Goal: Transaction & Acquisition: Purchase product/service

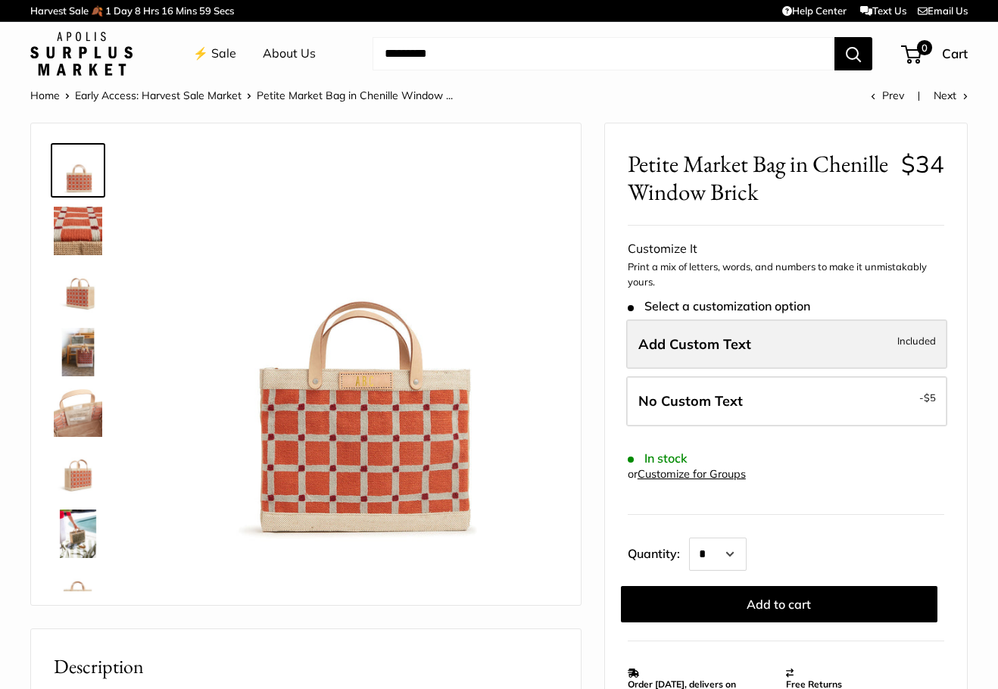
click at [744, 336] on span "Add Custom Text" at bounding box center [694, 343] width 113 height 17
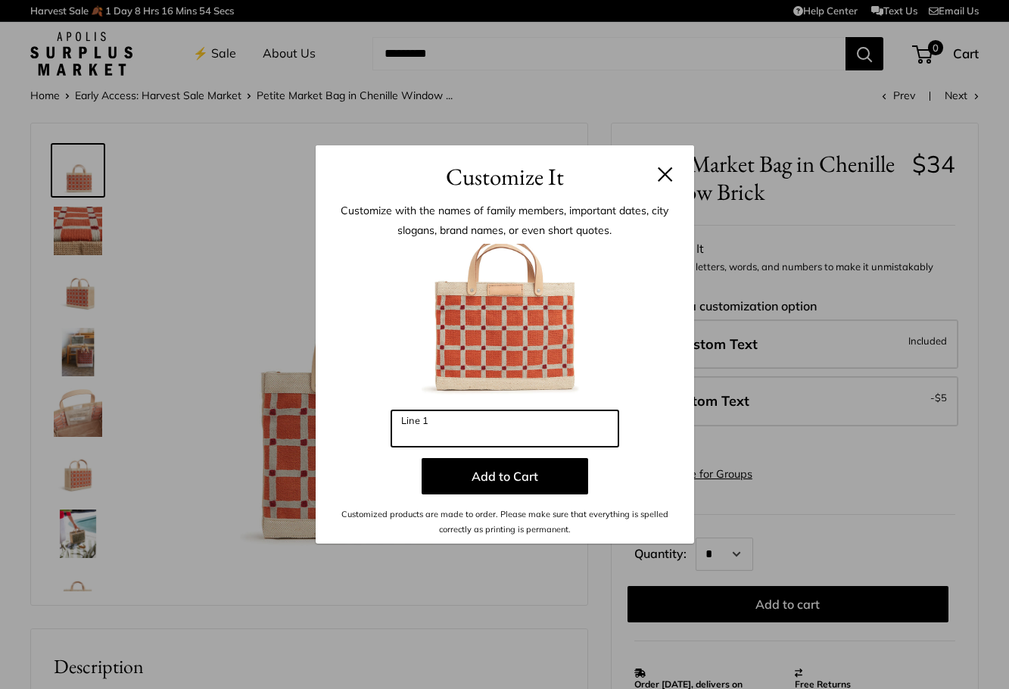
click at [420, 426] on input "Line 1" at bounding box center [504, 428] width 227 height 36
click at [416, 434] on input "*" at bounding box center [504, 428] width 227 height 36
drag, startPoint x: 423, startPoint y: 435, endPoint x: 386, endPoint y: 429, distance: 36.7
click at [386, 429] on div "Enter 3 letters *** Line 1 Add to Cart Customized products are made to order. P…" at bounding box center [504, 391] width 333 height 294
type input "*"
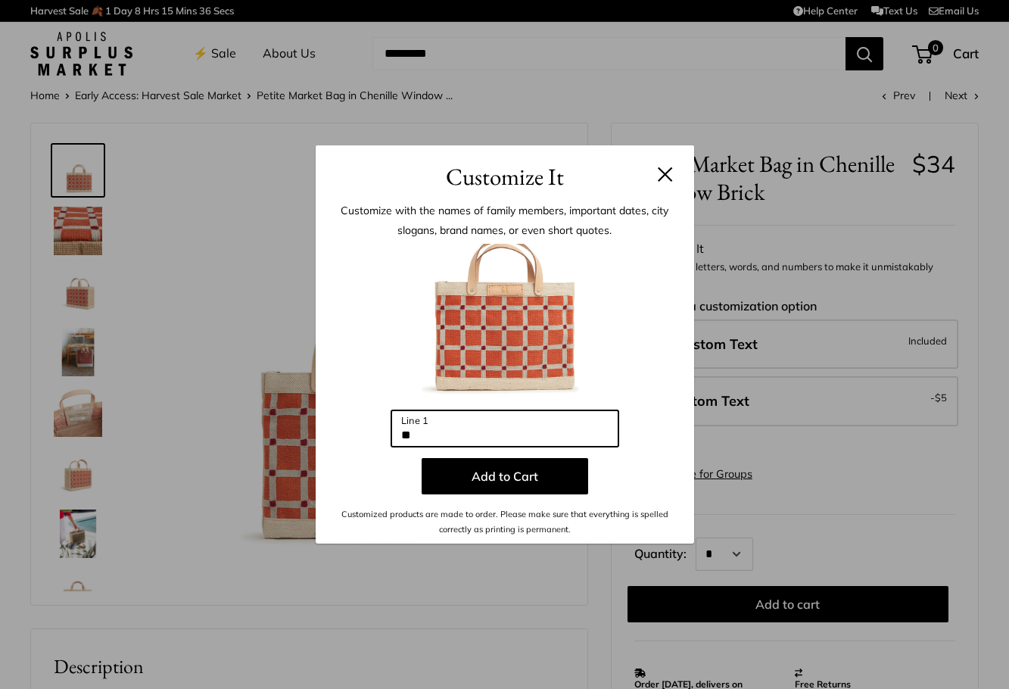
type input "*"
click at [435, 434] on input "***" at bounding box center [504, 428] width 227 height 36
type input "*"
type input "***"
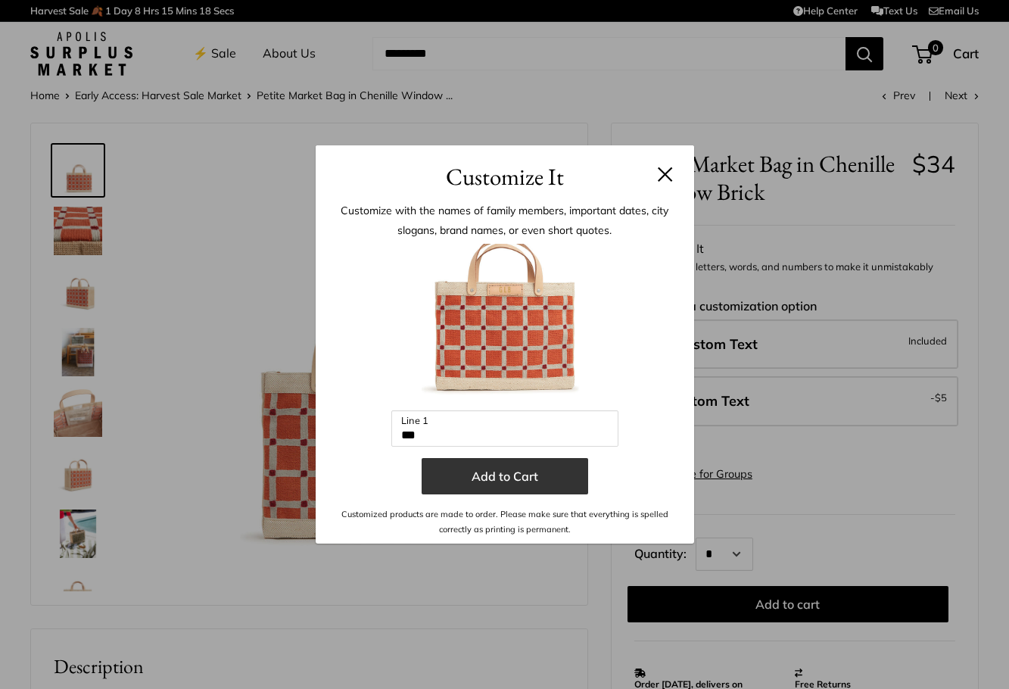
click at [507, 468] on button "Add to Cart" at bounding box center [505, 476] width 167 height 36
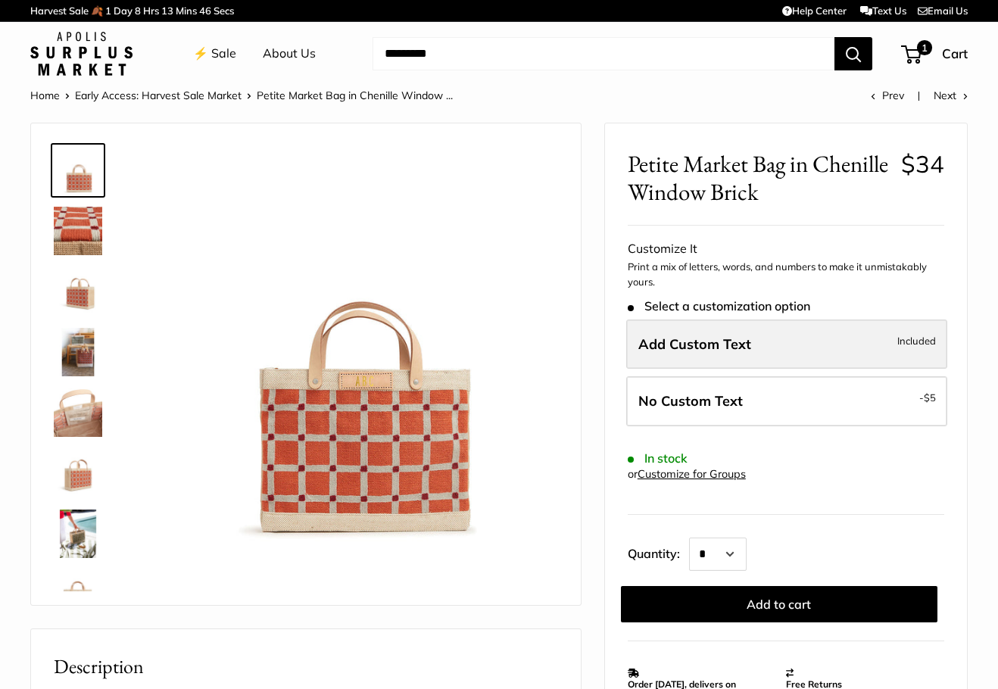
click at [675, 350] on span "Add Custom Text" at bounding box center [694, 343] width 113 height 17
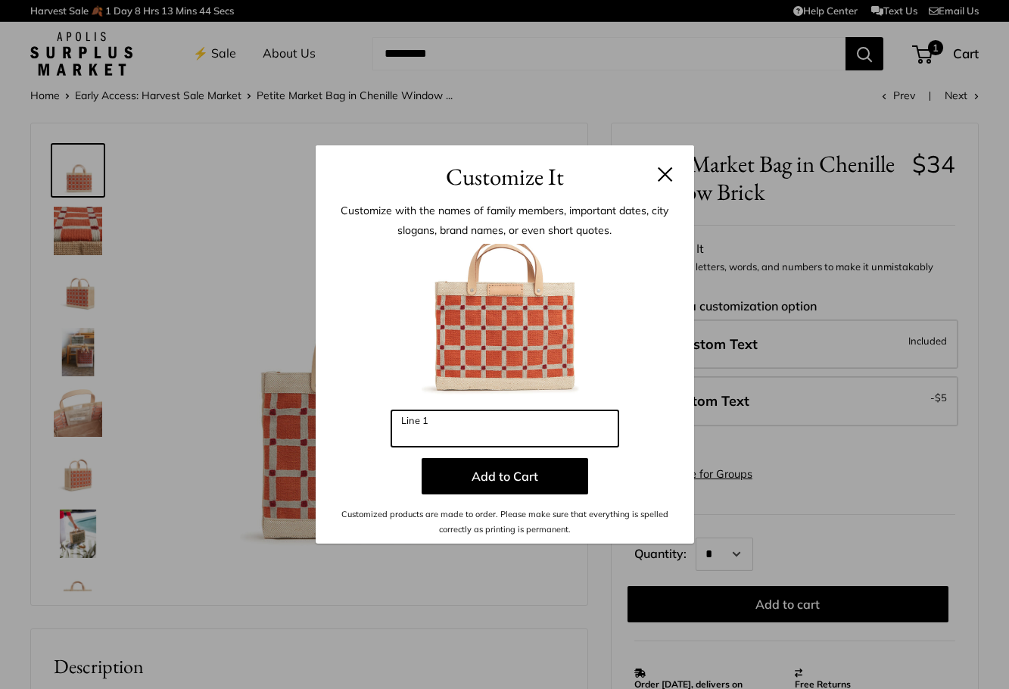
click at [466, 432] on input "Line 1" at bounding box center [504, 428] width 227 height 36
type input "***"
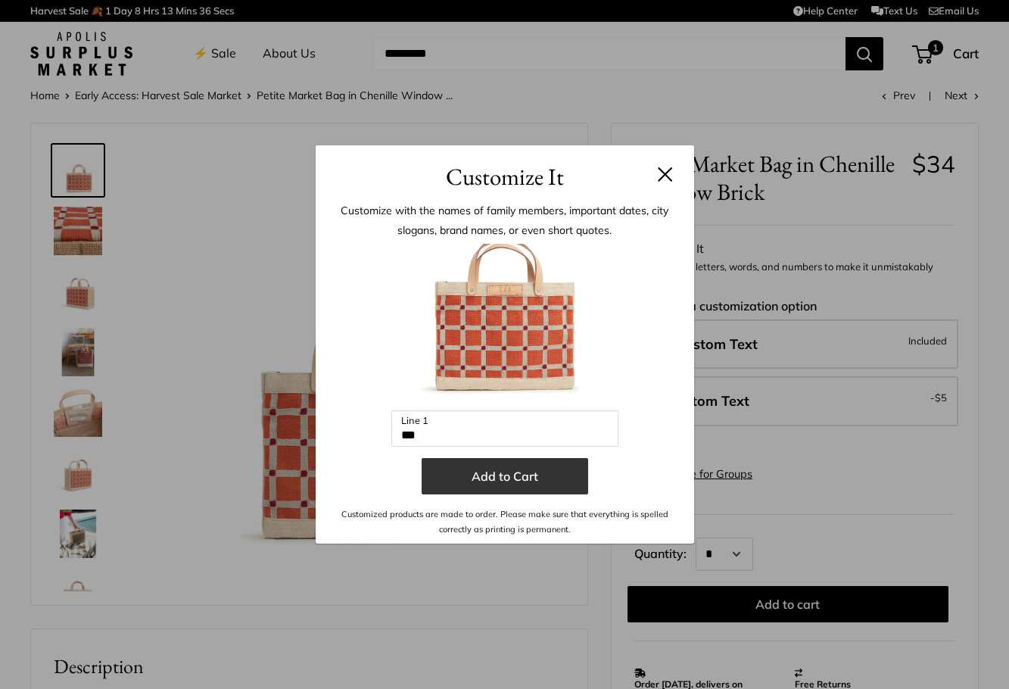
click at [516, 475] on button "Add to Cart" at bounding box center [505, 476] width 167 height 36
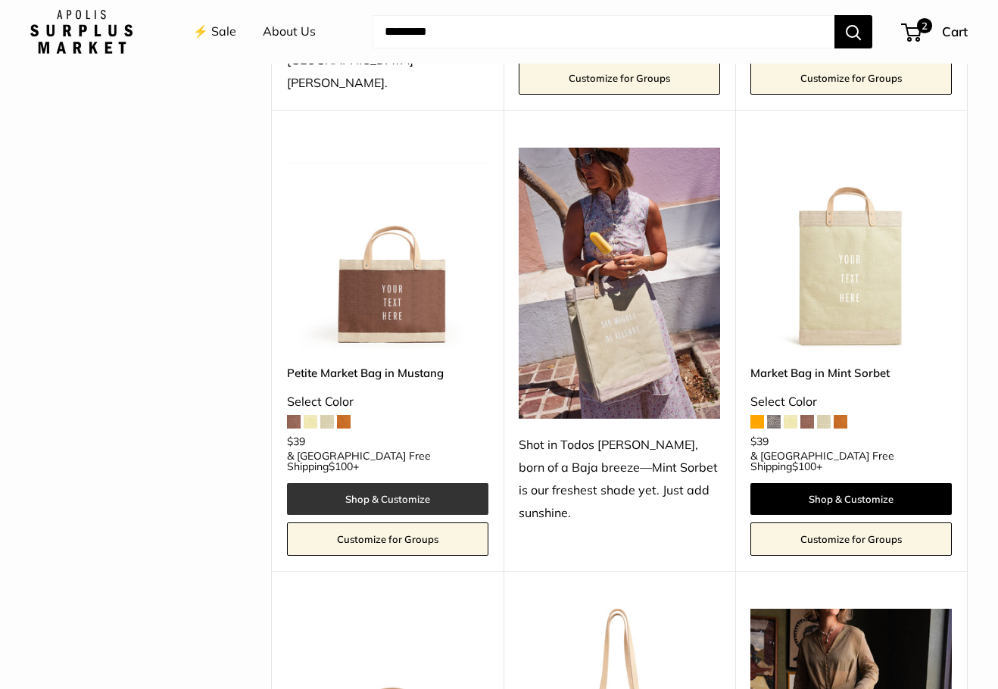
scroll to position [606, 0]
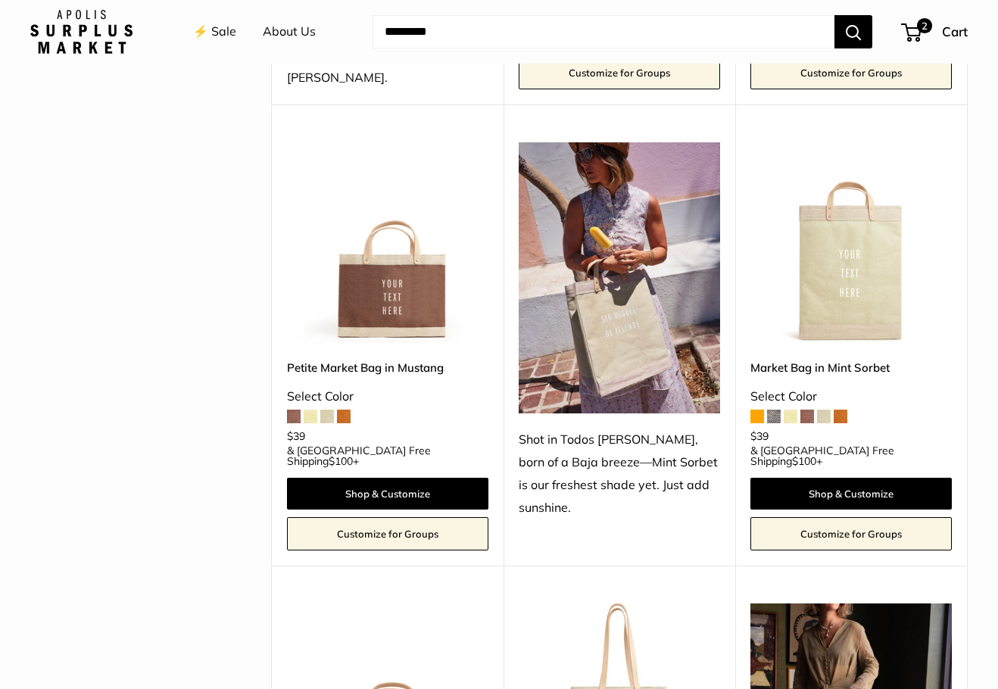
click at [309, 410] on span at bounding box center [311, 417] width 14 height 14
click at [331, 410] on span at bounding box center [327, 417] width 14 height 14
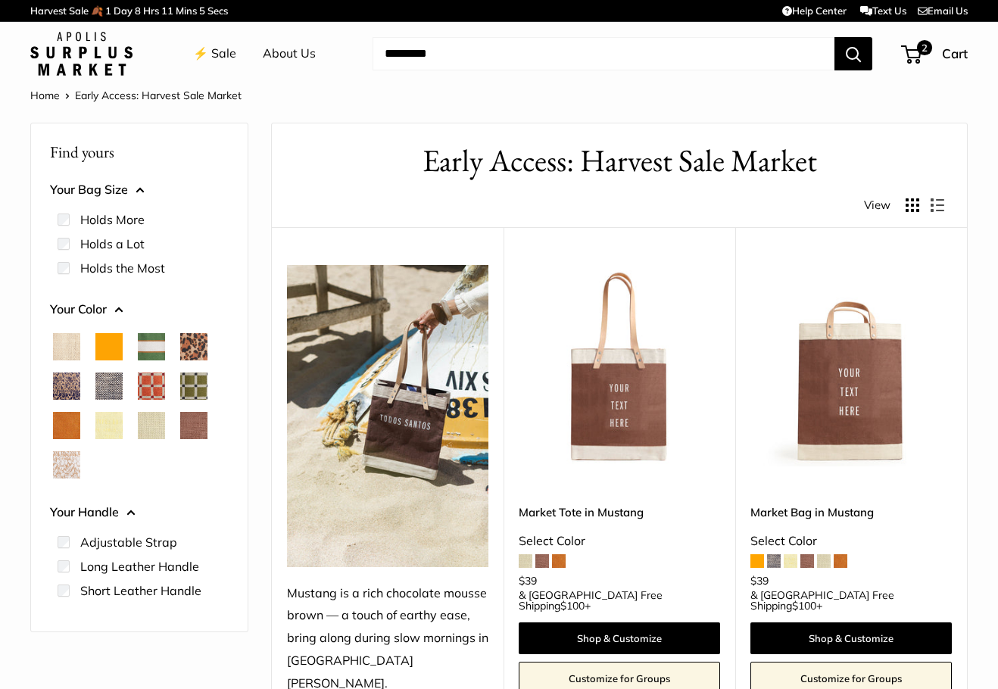
click at [64, 470] on span "White Porcelain" at bounding box center [66, 464] width 27 height 27
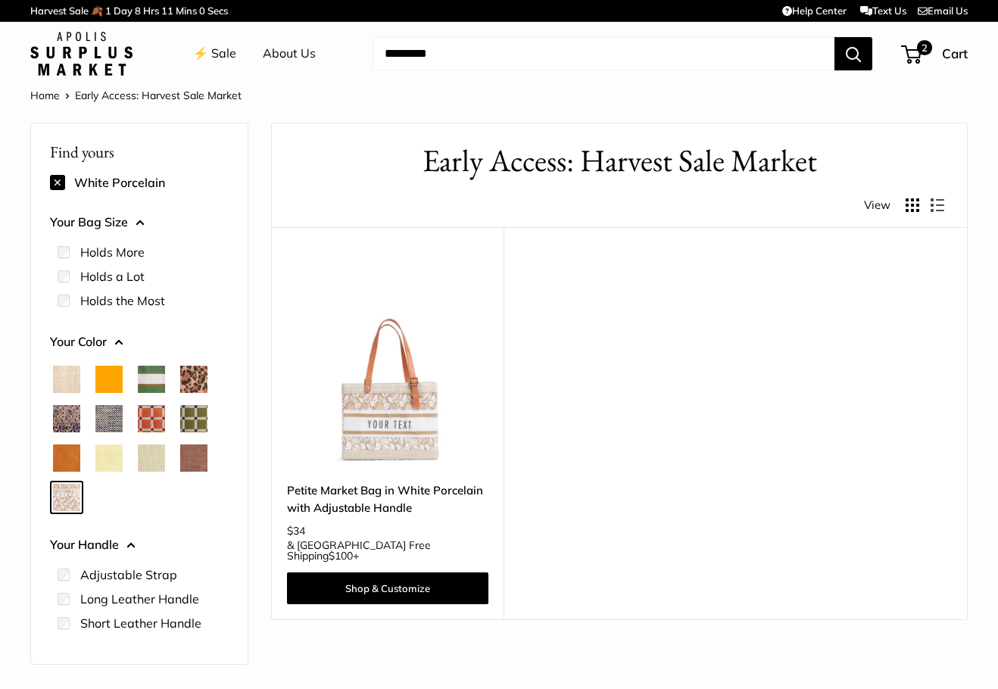
click at [0, 0] on img at bounding box center [0, 0] width 0 height 0
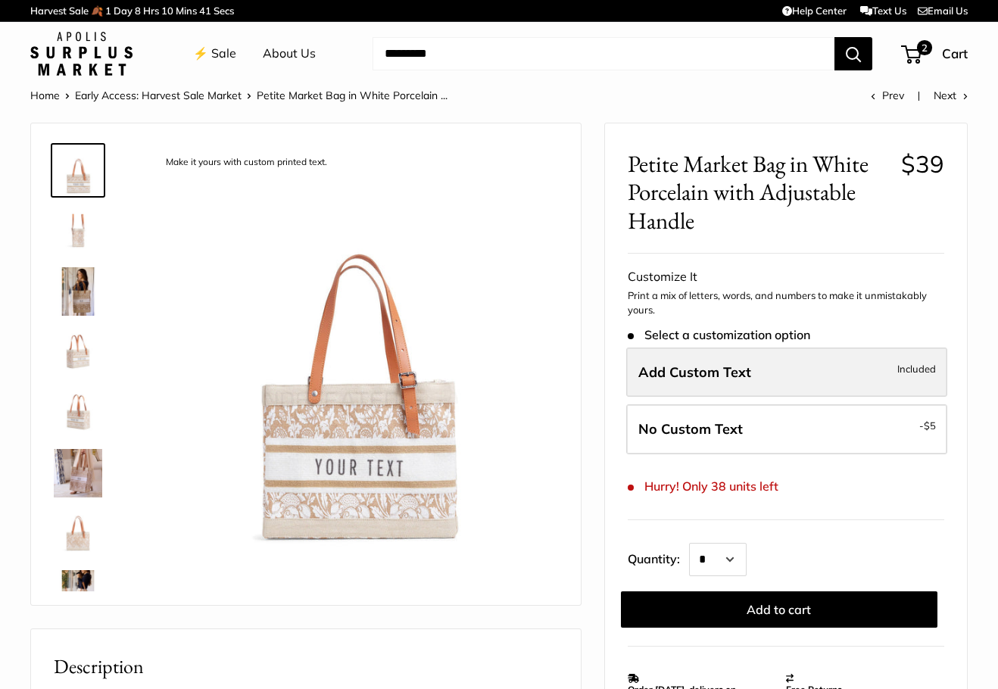
click at [744, 375] on span "Add Custom Text" at bounding box center [694, 371] width 113 height 17
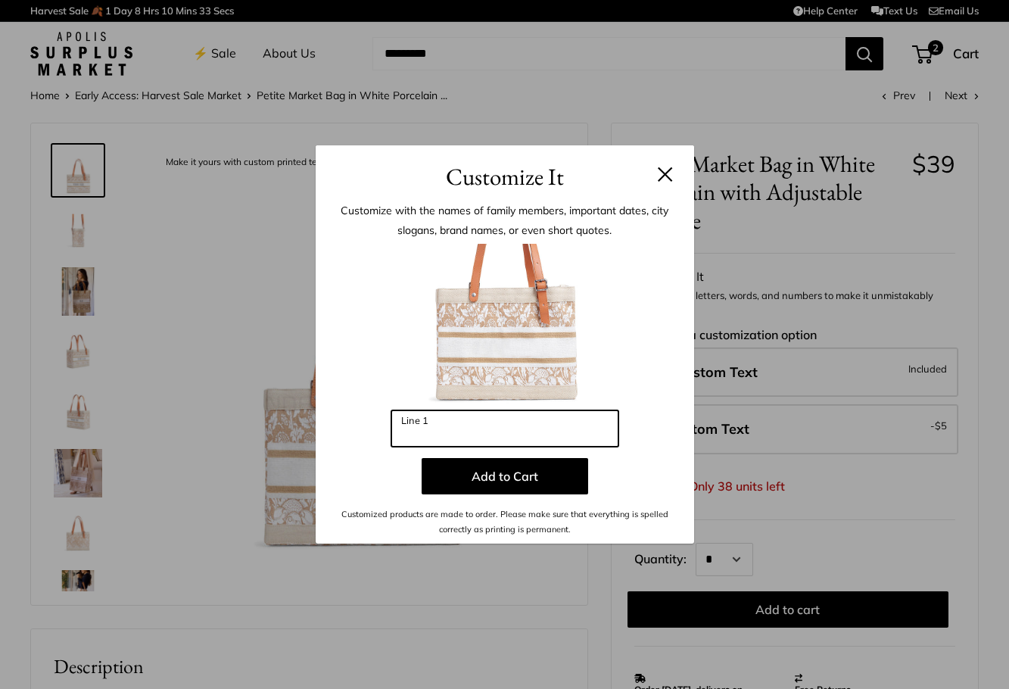
click at [409, 433] on input "Line 1" at bounding box center [504, 428] width 227 height 36
type input "***"
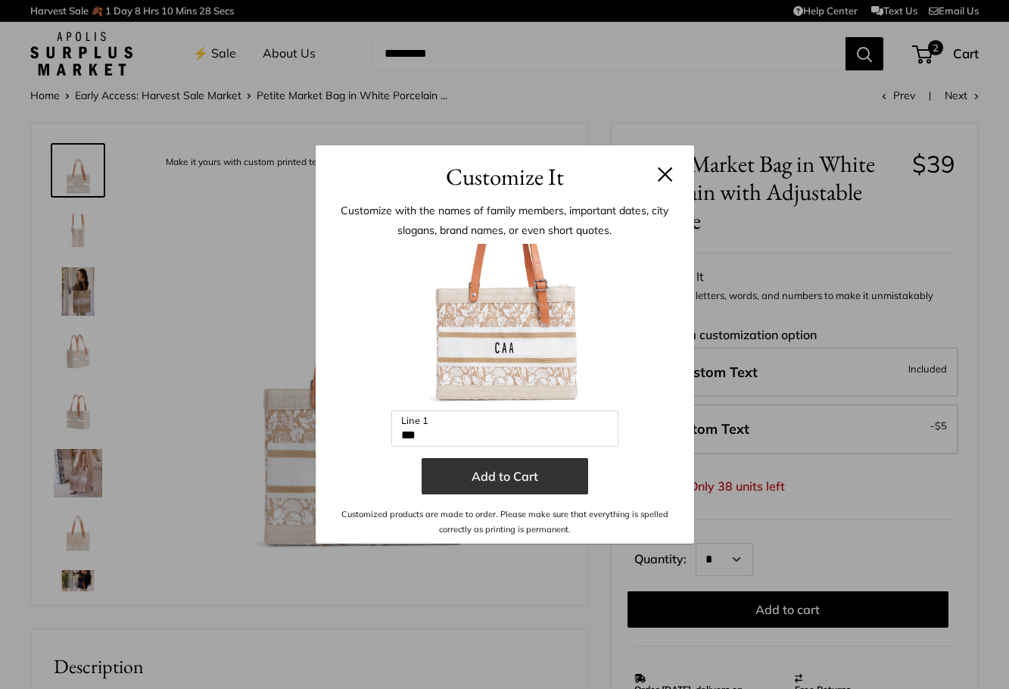
click at [507, 469] on button "Add to Cart" at bounding box center [505, 476] width 167 height 36
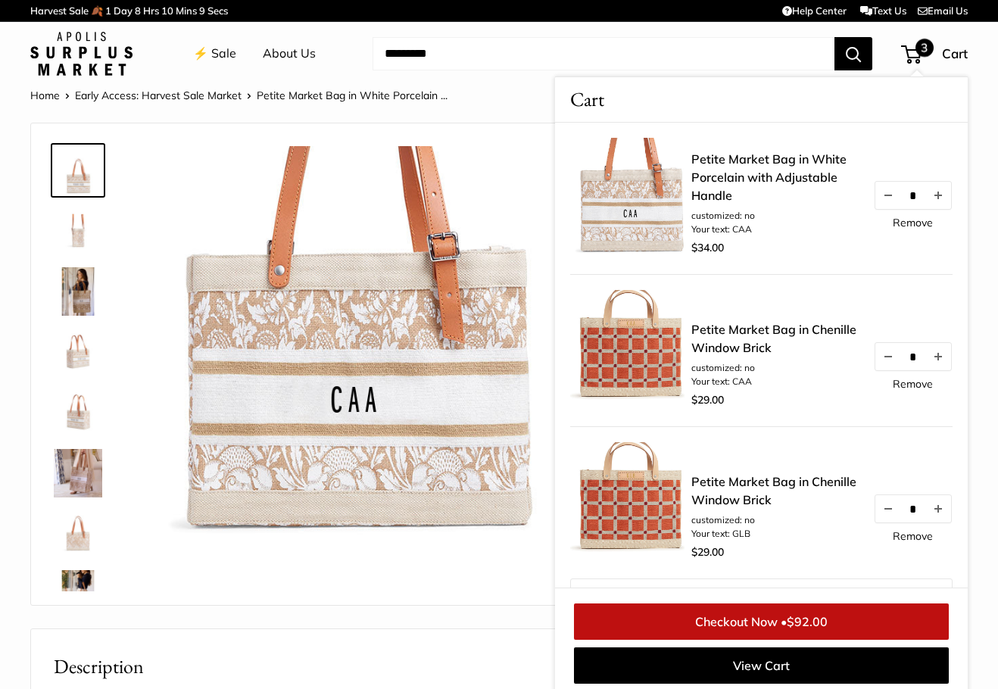
click at [909, 382] on link "Remove" at bounding box center [913, 384] width 40 height 11
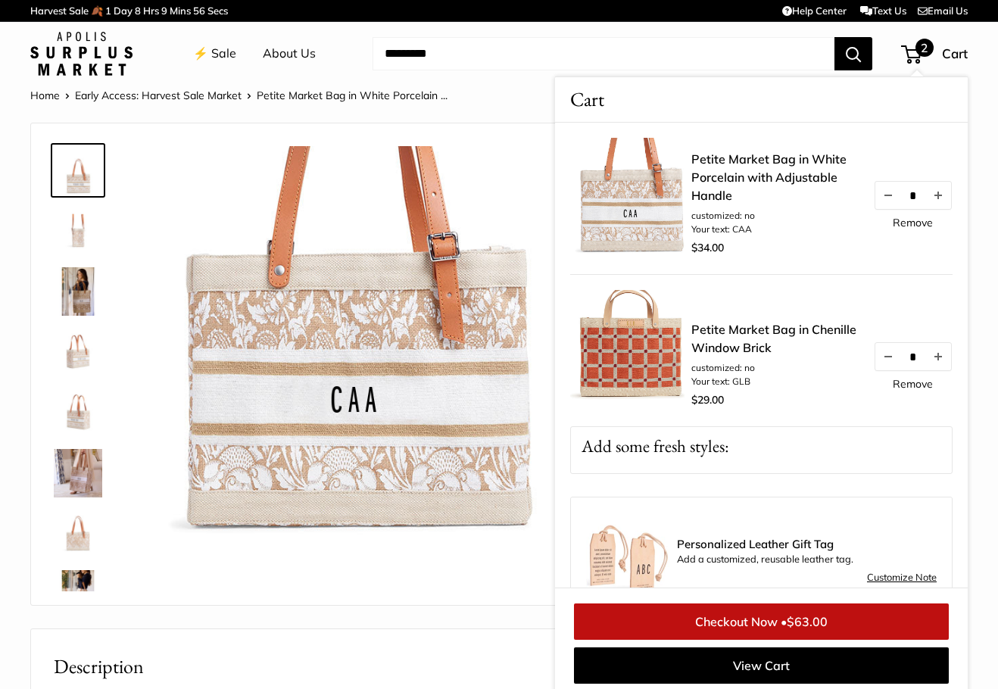
scroll to position [6, 0]
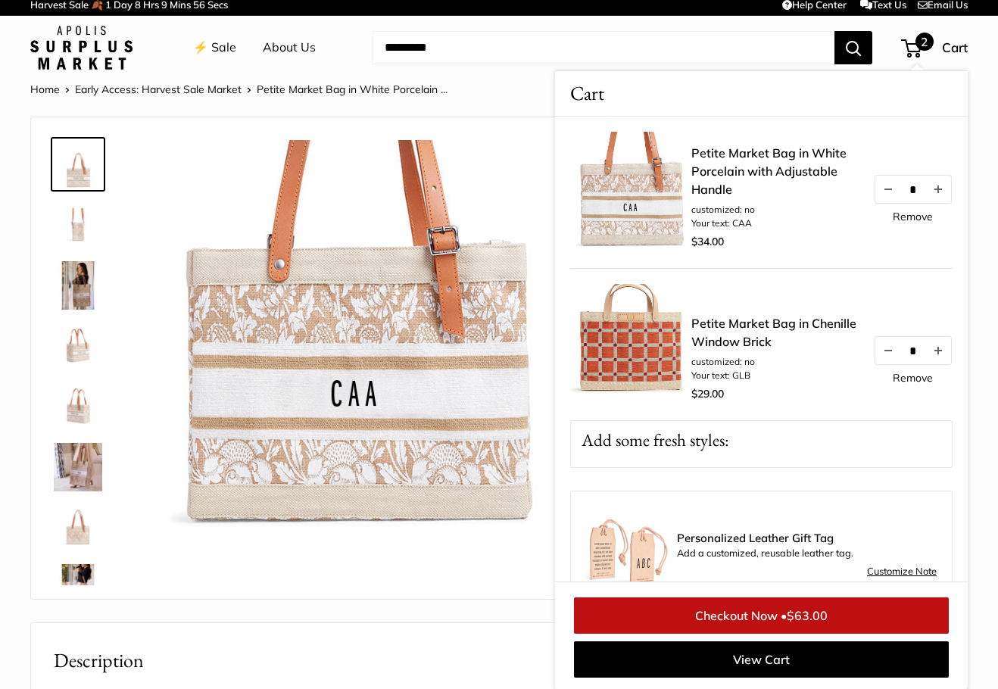
click at [949, 51] on span "Cart" at bounding box center [955, 47] width 26 height 16
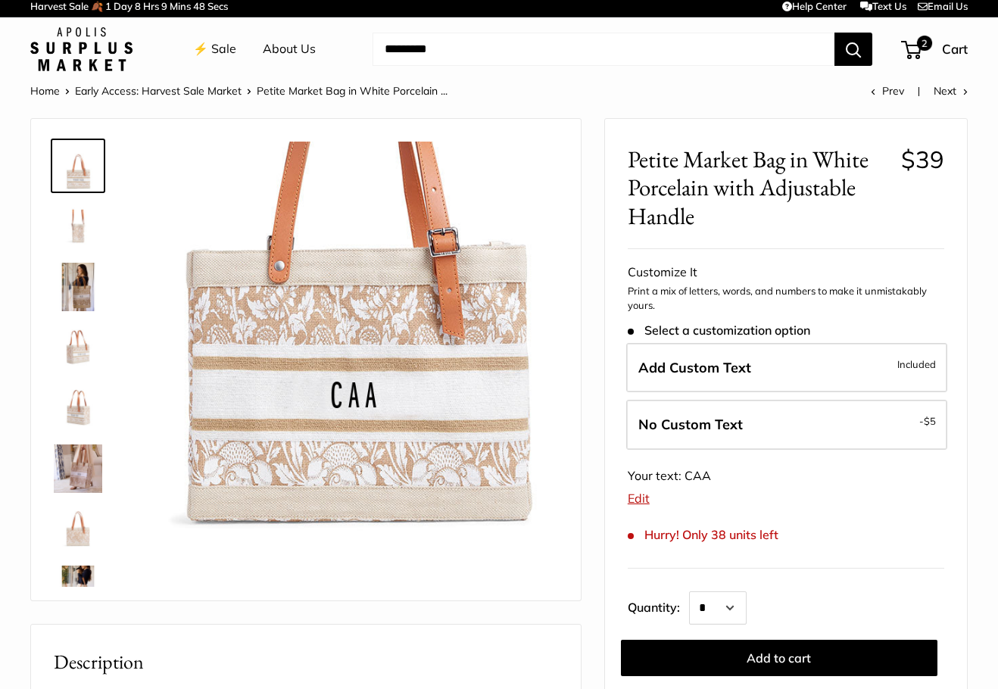
scroll to position [0, 0]
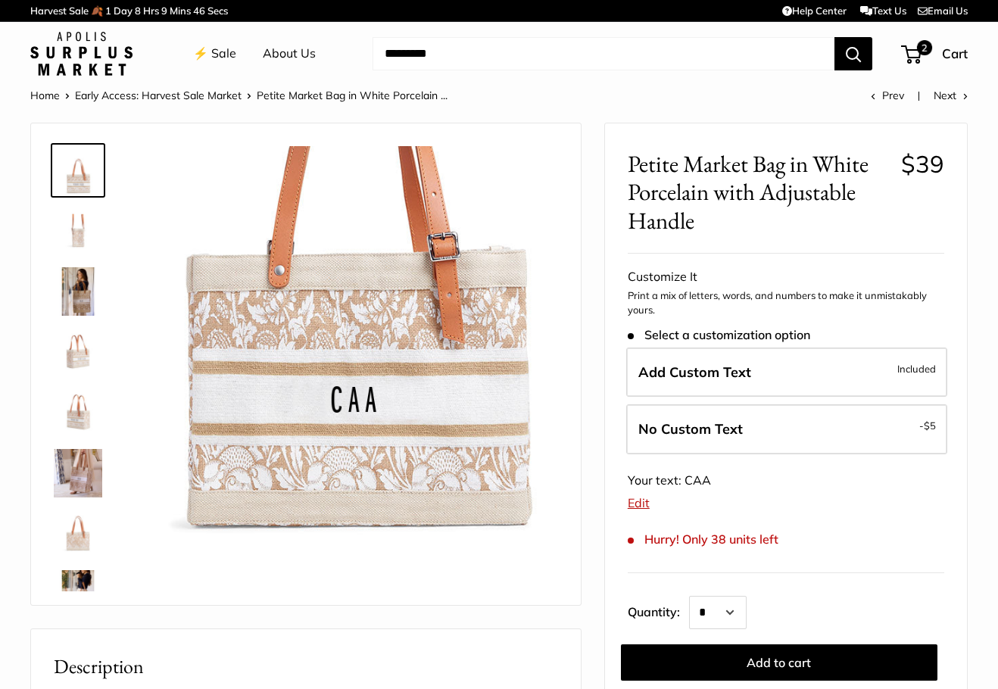
click at [76, 226] on img at bounding box center [78, 231] width 48 height 48
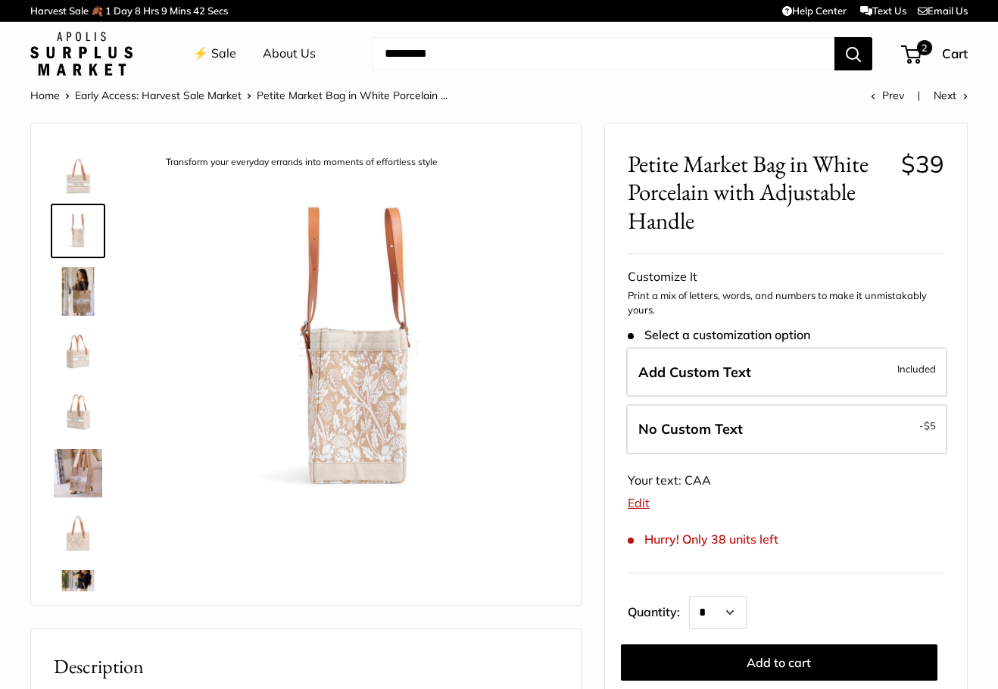
click at [78, 360] on img at bounding box center [78, 352] width 48 height 48
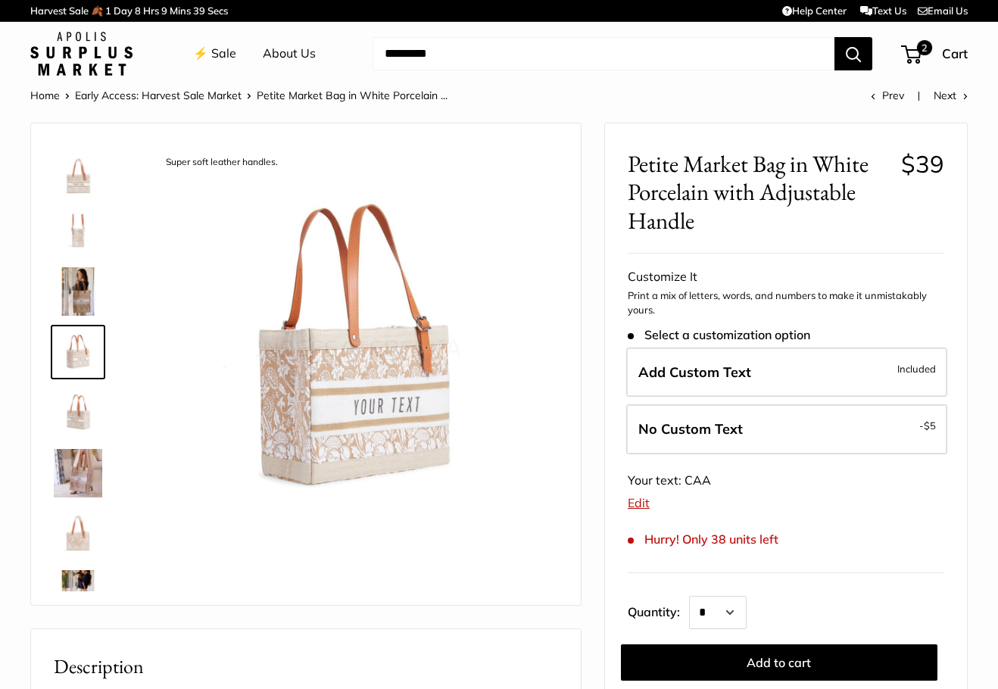
click at [90, 418] on img at bounding box center [78, 412] width 48 height 48
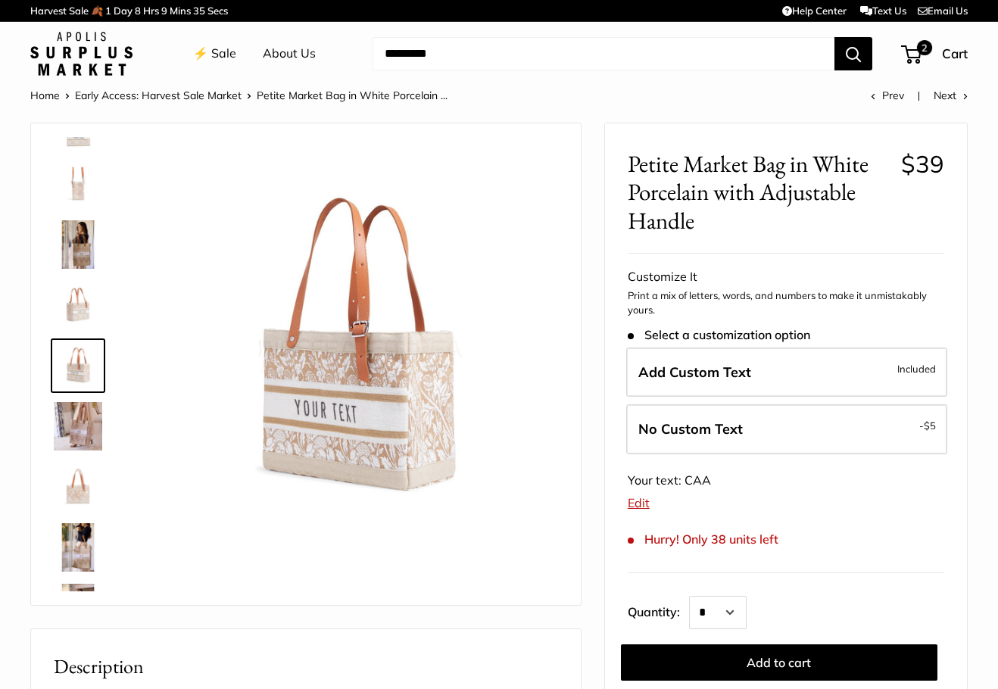
click at [82, 486] on img at bounding box center [78, 487] width 48 height 48
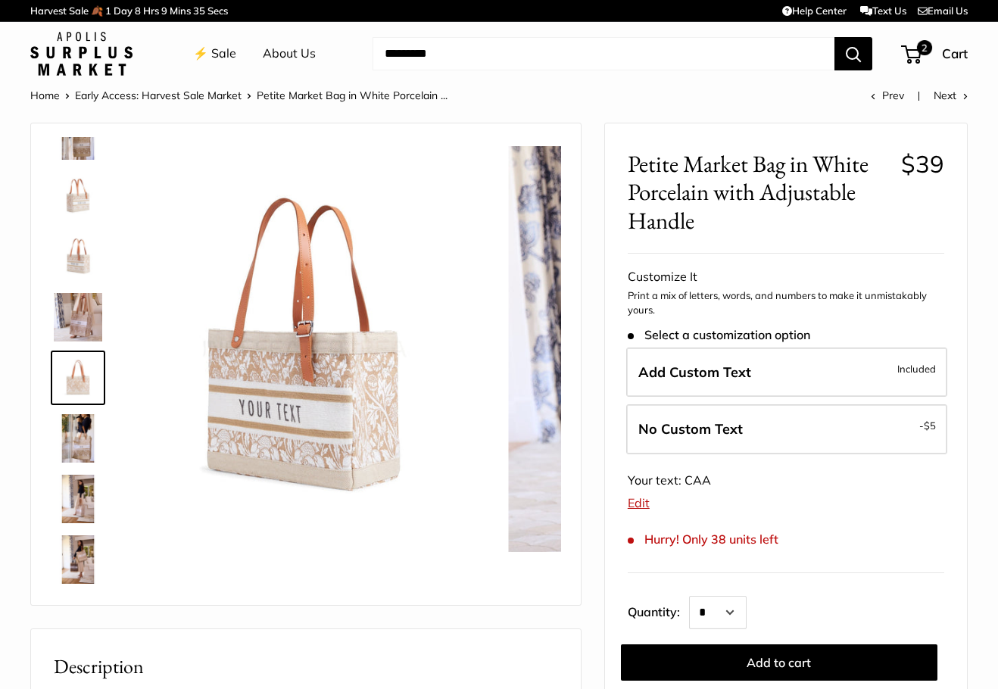
scroll to position [168, 0]
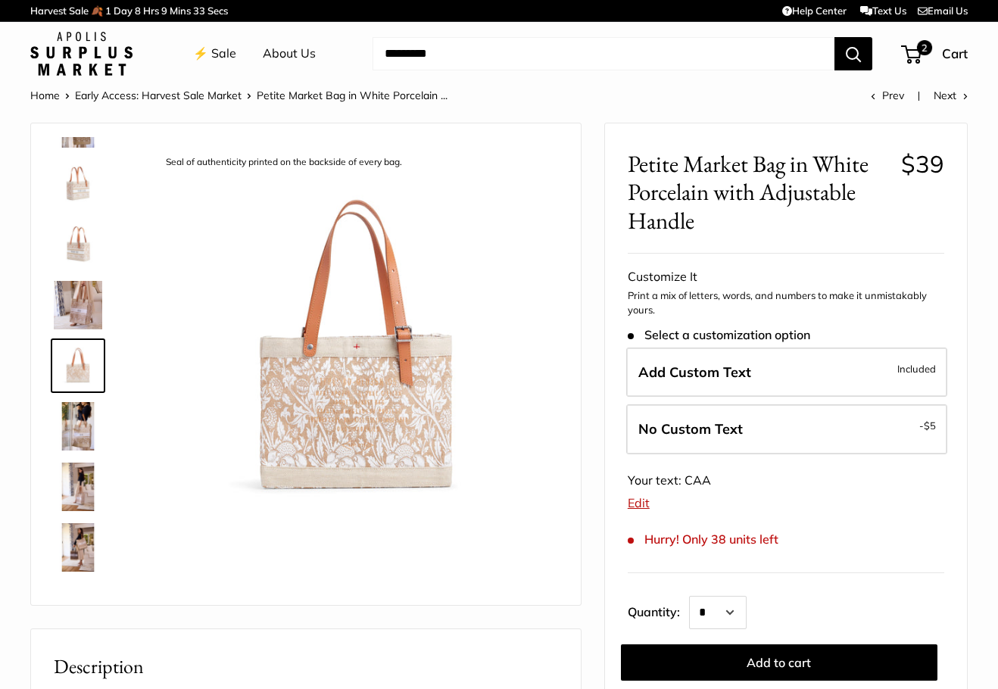
click at [80, 545] on img at bounding box center [78, 547] width 48 height 48
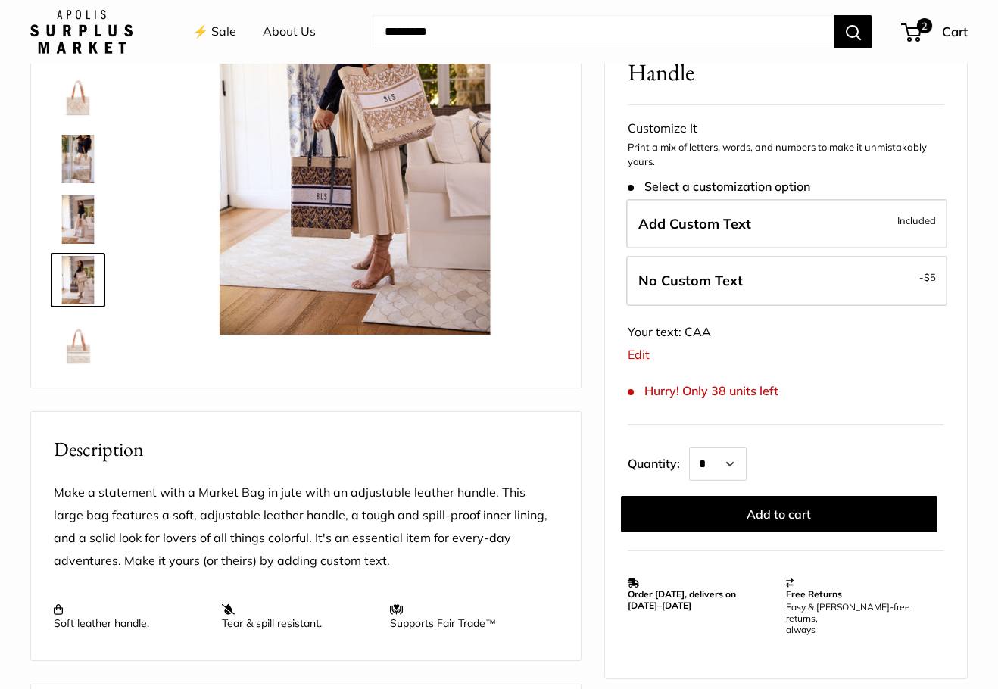
scroll to position [227, 0]
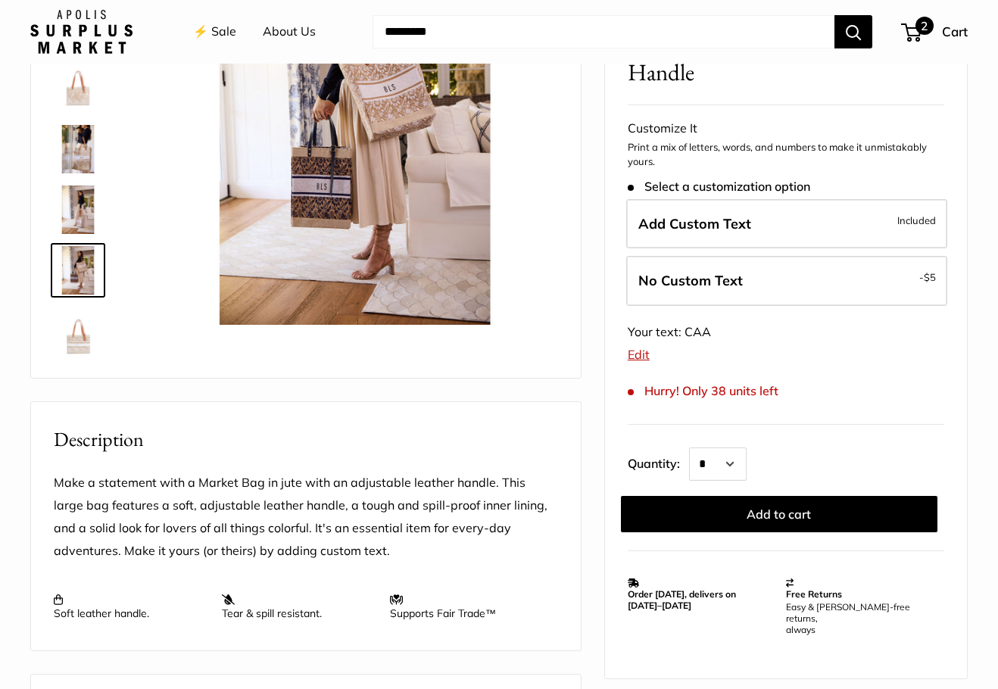
click at [953, 27] on span "Cart" at bounding box center [955, 31] width 26 height 16
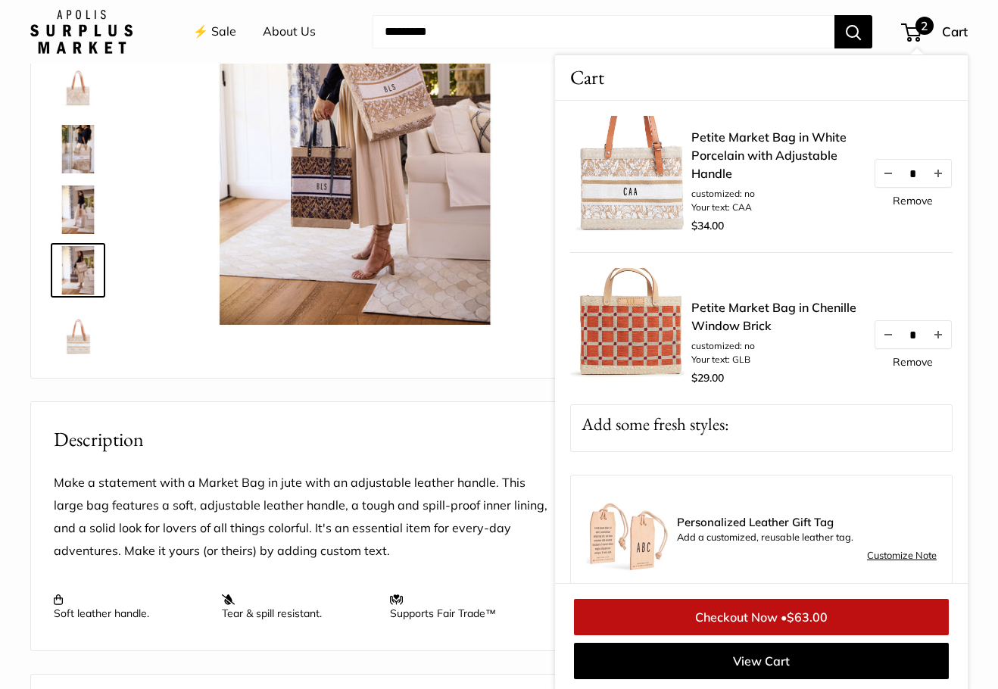
click at [749, 613] on link "Checkout Now • $63.00" at bounding box center [761, 617] width 375 height 36
